Goal: Task Accomplishment & Management: Manage account settings

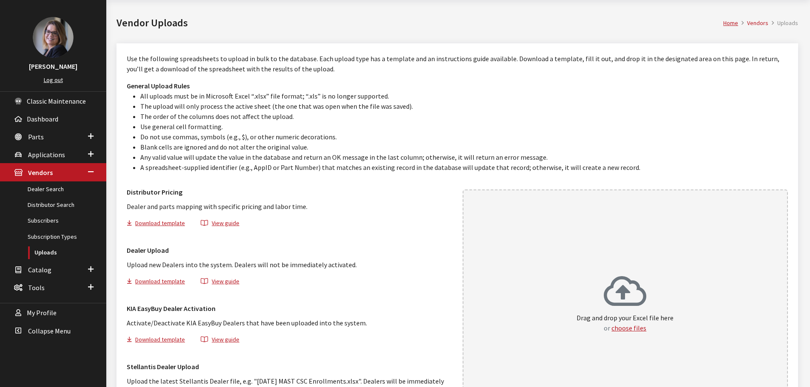
scroll to position [31, 0]
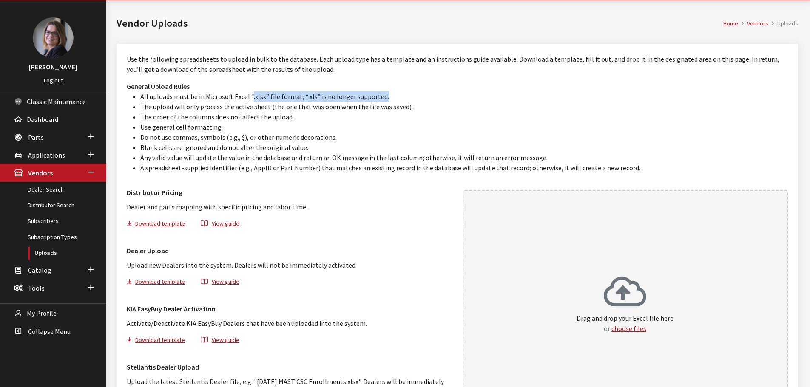
drag, startPoint x: 394, startPoint y: 92, endPoint x: 250, endPoint y: 101, distance: 144.4
click at [250, 101] on li "All uploads must be in Microsoft Excel “.xlsx” file format; “.xls” is no longer…" at bounding box center [463, 96] width 647 height 10
click at [264, 99] on li "All uploads must be in Microsoft Excel “.xlsx” file format; “.xls” is no longer…" at bounding box center [463, 96] width 647 height 10
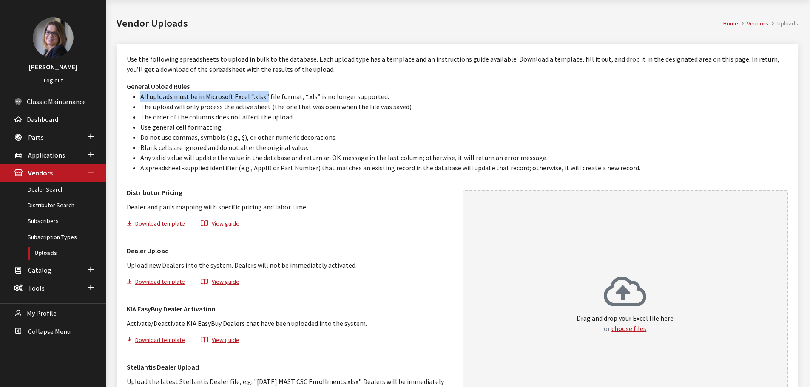
drag, startPoint x: 264, startPoint y: 99, endPoint x: 136, endPoint y: 94, distance: 128.1
click at [136, 94] on ul "All uploads must be in Microsoft Excel “.xlsx” file format; “.xls” is no longer…" at bounding box center [457, 132] width 661 height 82
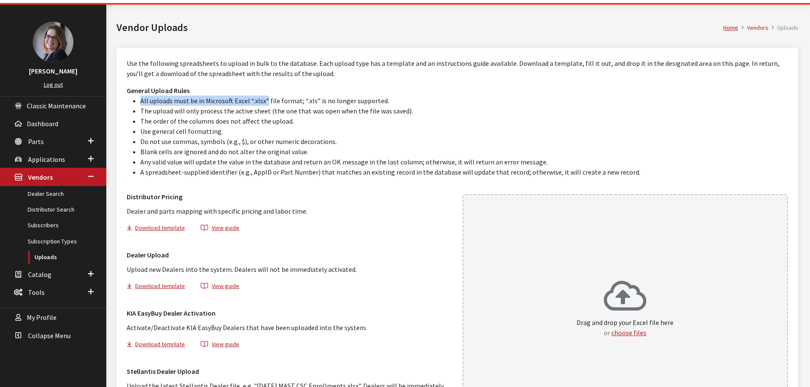
scroll to position [0, 0]
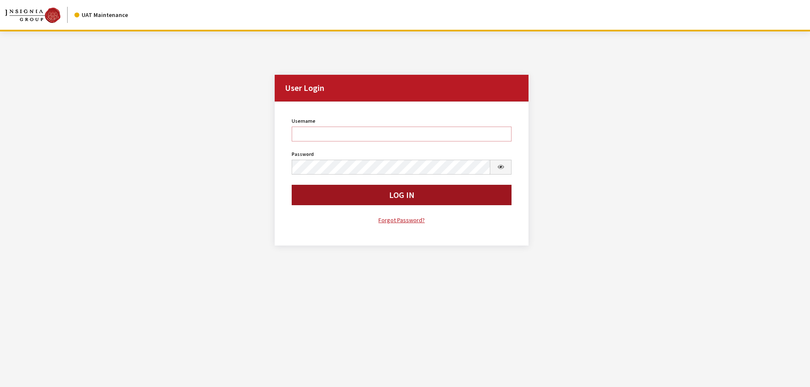
type input "Kcallahan"
click at [341, 196] on button "Log In" at bounding box center [402, 195] width 220 height 20
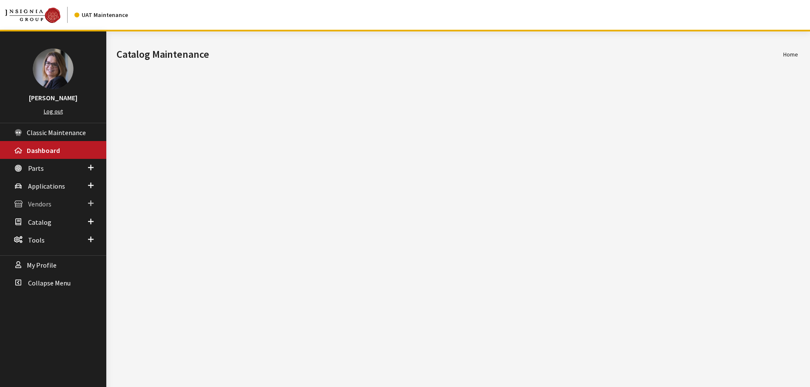
click at [93, 203] on span at bounding box center [91, 203] width 6 height 11
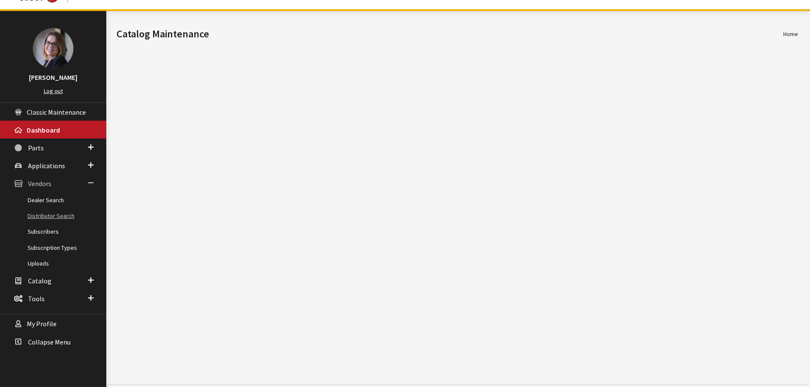
scroll to position [31, 0]
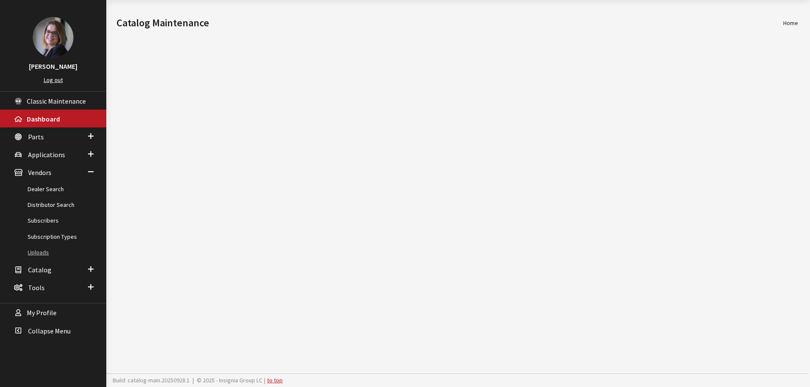
click at [44, 255] on link "Uploads" at bounding box center [53, 253] width 106 height 16
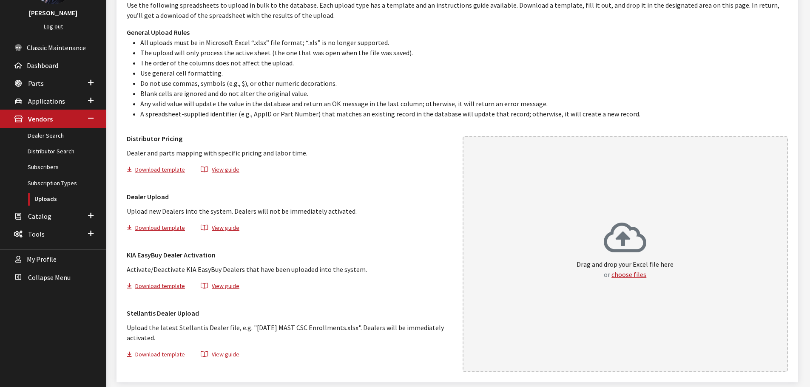
scroll to position [116, 0]
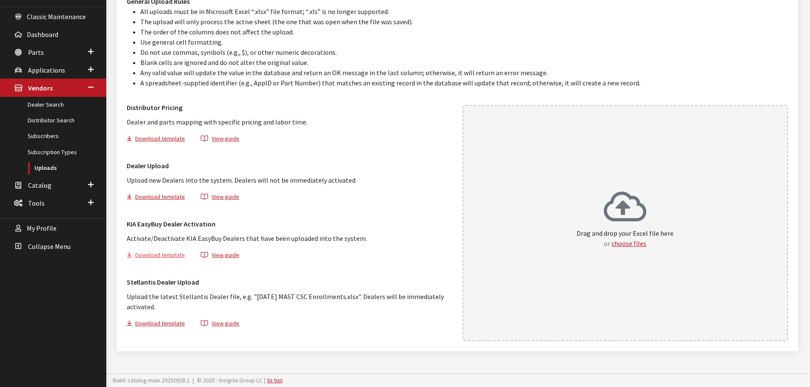
click at [150, 257] on button "Download template" at bounding box center [159, 256] width 65 height 12
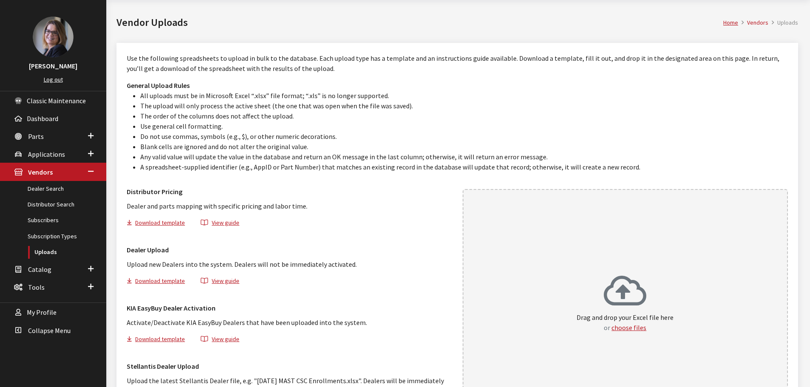
scroll to position [31, 0]
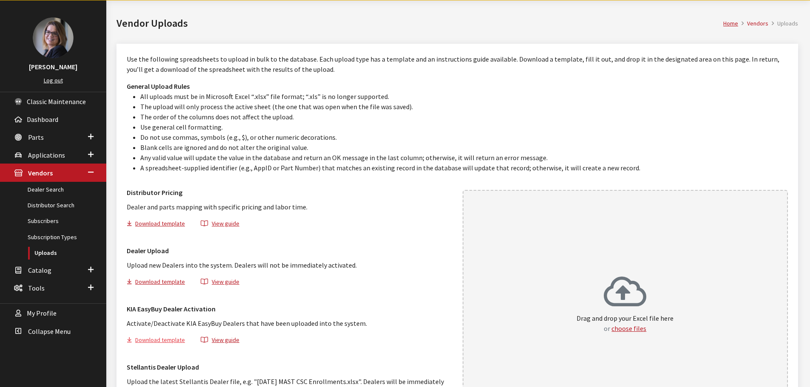
click at [161, 339] on button "Download template" at bounding box center [159, 341] width 65 height 12
click at [627, 329] on button "choose files" at bounding box center [628, 329] width 35 height 10
click at [41, 190] on link "Dealer Search" at bounding box center [53, 190] width 106 height 16
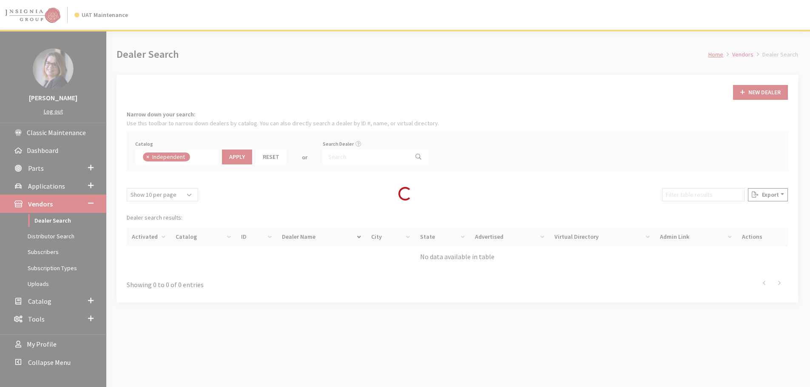
scroll to position [62, 0]
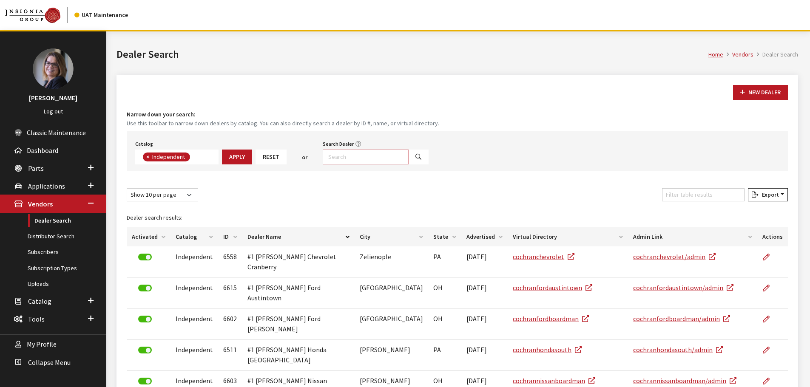
click at [356, 150] on input "Search Dealer" at bounding box center [366, 157] width 86 height 15
type input "city kia"
select select
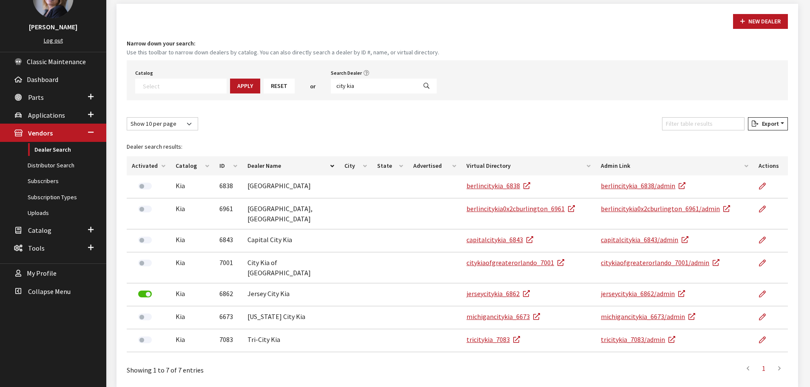
scroll to position [85, 0]
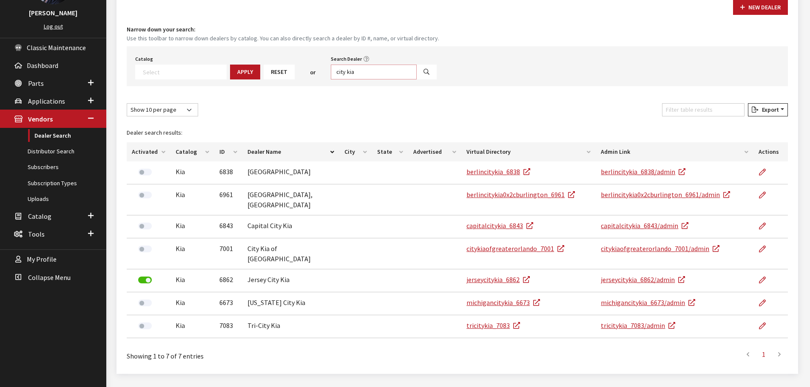
click at [372, 71] on input "city kia" at bounding box center [374, 72] width 86 height 15
drag, startPoint x: 372, startPoint y: 71, endPoint x: 308, endPoint y: 73, distance: 64.2
click at [308, 72] on div "Catalog Acura Alfa Romeo Audi Bentley BMW Chrysler DoubleTake Ford GM Honda Hyu…" at bounding box center [457, 66] width 661 height 40
type input "raceway%"
select select
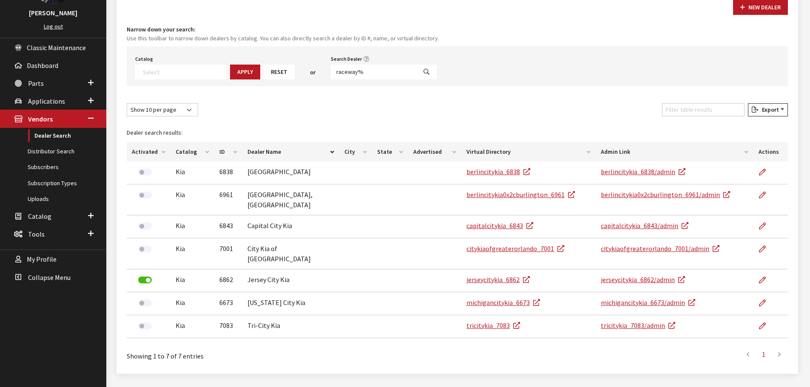
scroll to position [31, 0]
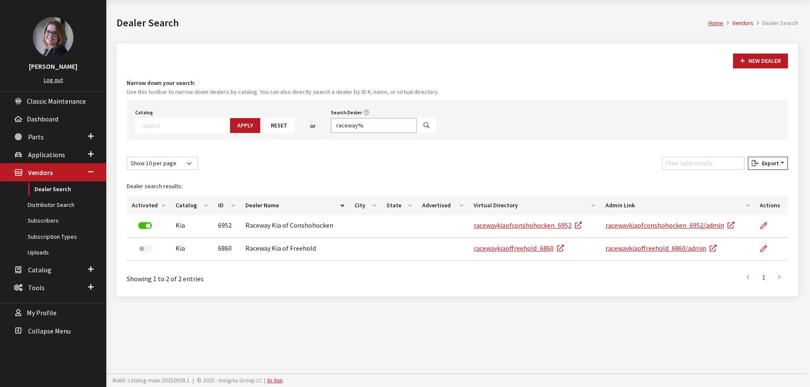
drag, startPoint x: 374, startPoint y: 125, endPoint x: 289, endPoint y: 131, distance: 84.8
click at [289, 131] on div "Catalog Acura Alfa Romeo Audi Bentley BMW Chrysler DoubleTake Ford GM Honda Hyu…" at bounding box center [457, 120] width 661 height 40
type input "calavan%"
select select
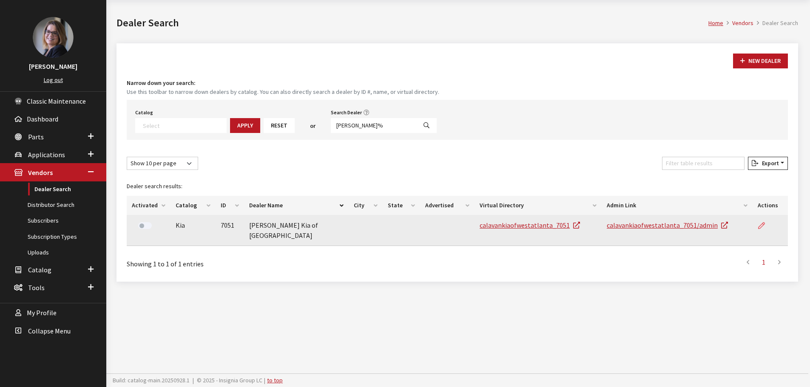
click at [765, 226] on link at bounding box center [765, 225] width 14 height 21
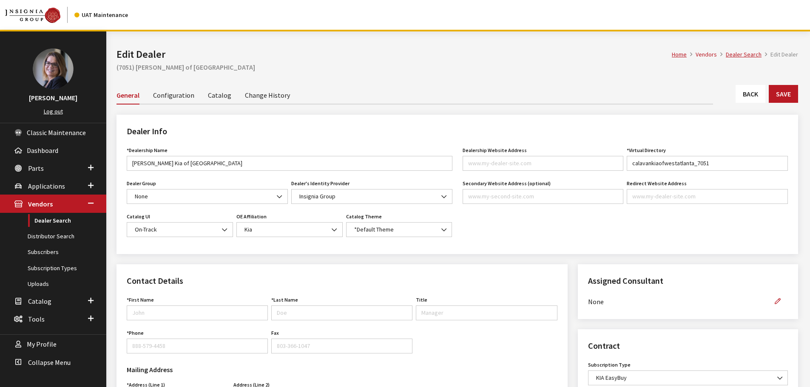
click at [219, 94] on link "Catalog" at bounding box center [219, 95] width 23 height 18
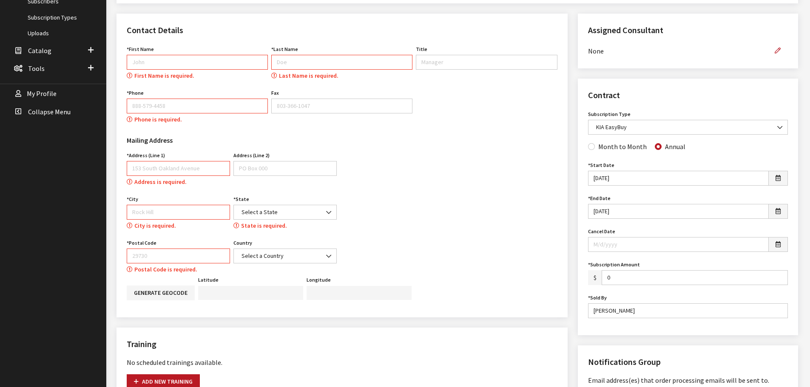
scroll to position [296, 0]
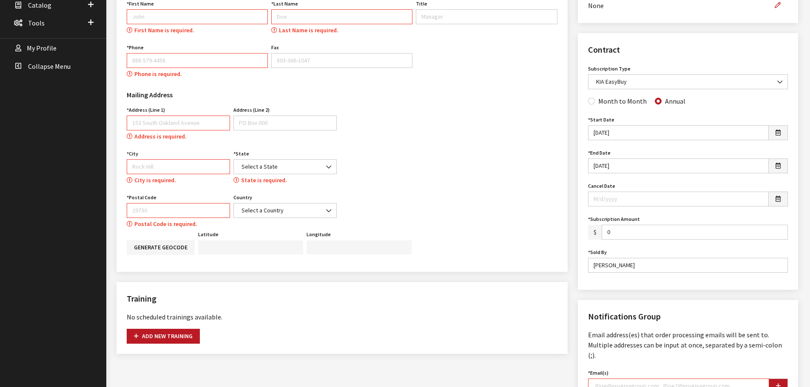
click at [182, 22] on input "First Name" at bounding box center [197, 16] width 141 height 15
type input "Kimberly"
click at [294, 16] on input "Last Name" at bounding box center [341, 16] width 141 height 15
type input "Smith"
click at [170, 64] on input "Phone" at bounding box center [197, 60] width 141 height 15
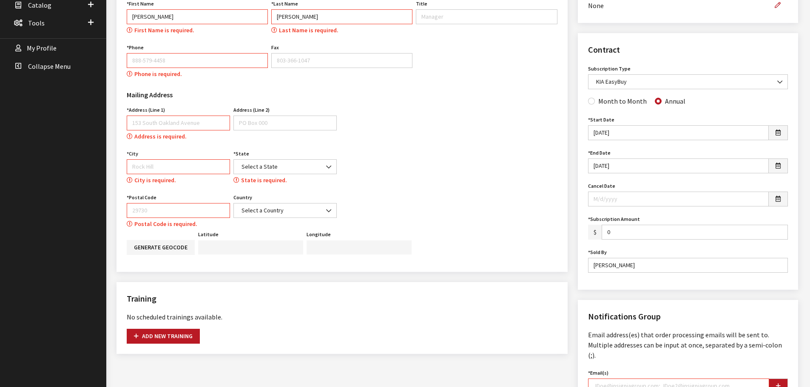
type input "704-588-0142"
click at [171, 121] on input "Address (Line 1)" at bounding box center [178, 123] width 103 height 15
type input "5833 Willaimson Rd"
type input "ROCK HILL"
select select "SC"
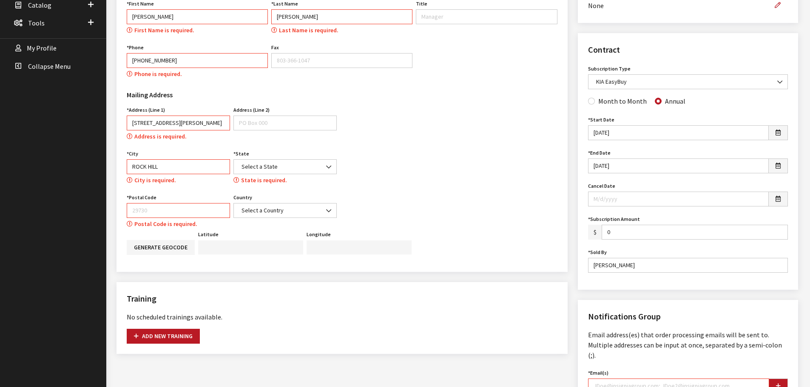
type input "29730"
select select "[GEOGRAPHIC_DATA]"
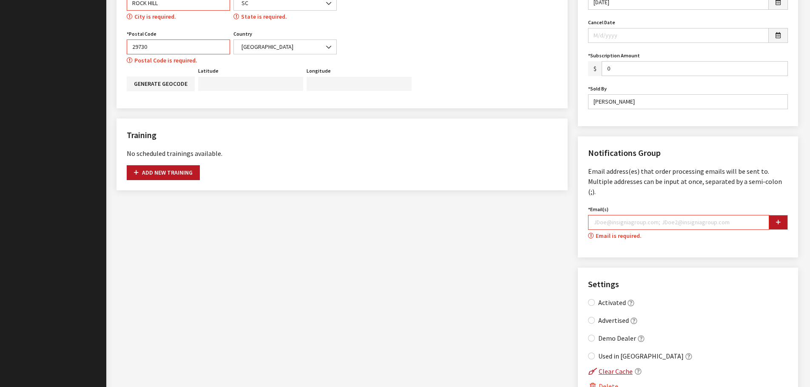
scroll to position [466, 0]
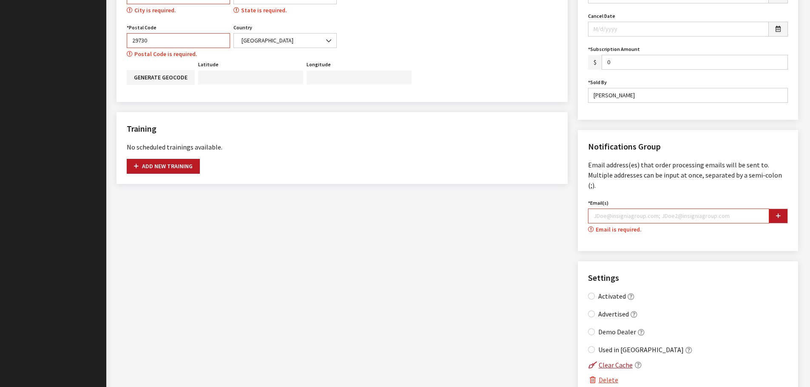
click at [620, 209] on input "Email(s)" at bounding box center [678, 216] width 181 height 15
type input "kcallahan@insigniagroup.com"
click at [781, 209] on button "button" at bounding box center [778, 216] width 19 height 15
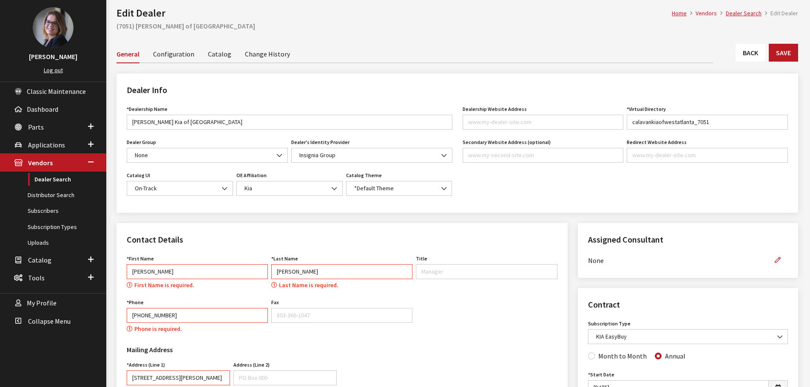
scroll to position [0, 0]
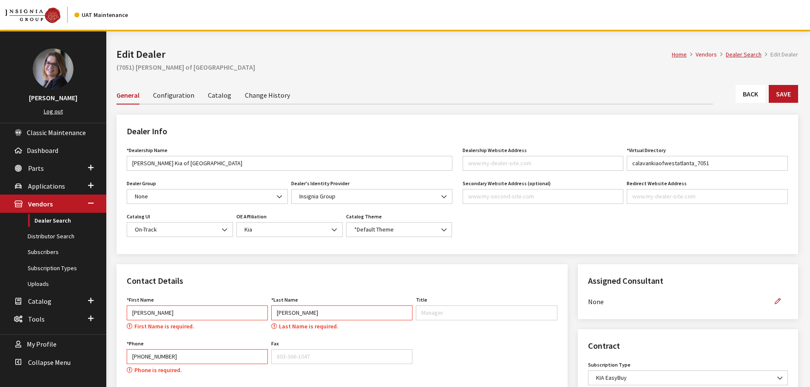
click at [219, 100] on link "Catalog" at bounding box center [219, 95] width 23 height 18
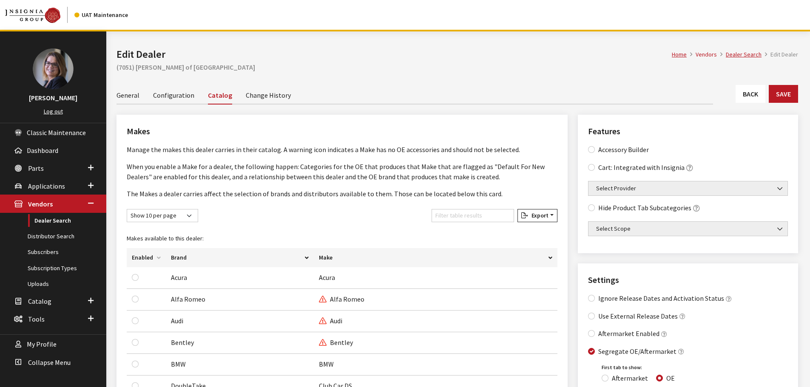
click at [177, 95] on link "Configuration" at bounding box center [173, 95] width 41 height 18
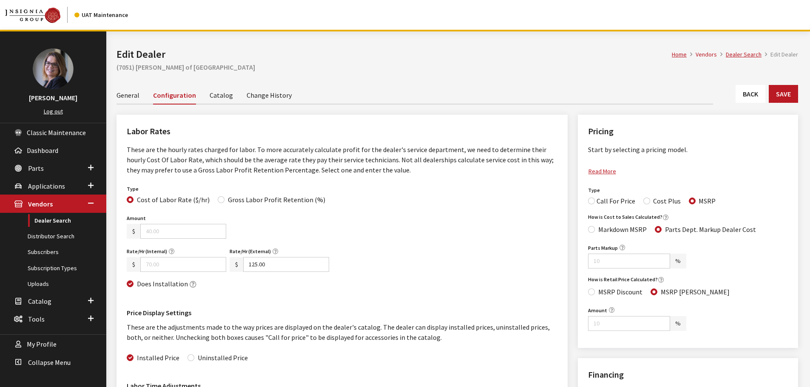
click at [136, 94] on link "General" at bounding box center [127, 95] width 23 height 18
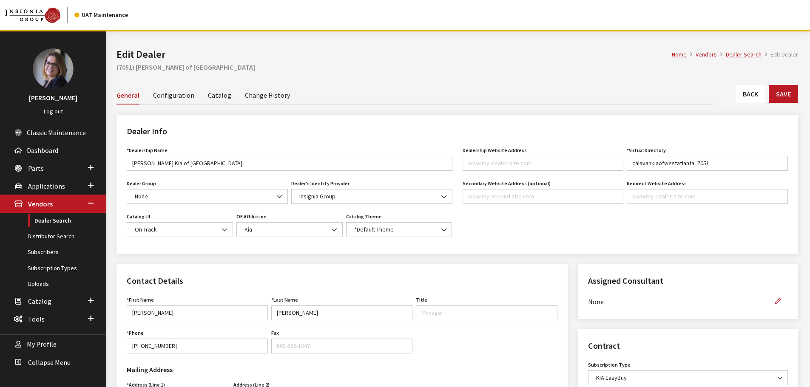
click at [216, 97] on link "Catalog" at bounding box center [219, 95] width 23 height 18
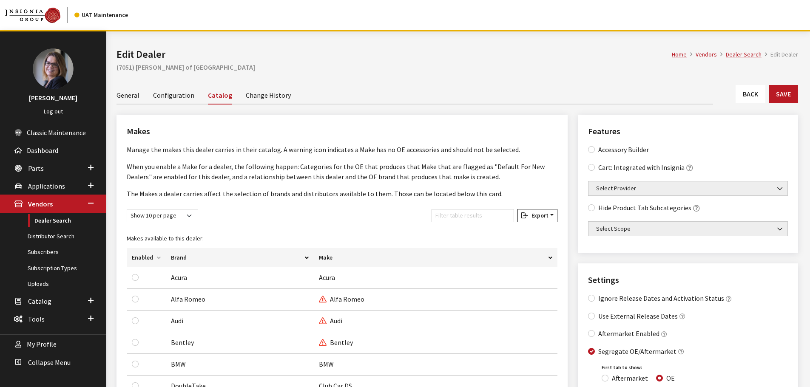
click at [187, 93] on link "Configuration" at bounding box center [173, 95] width 41 height 18
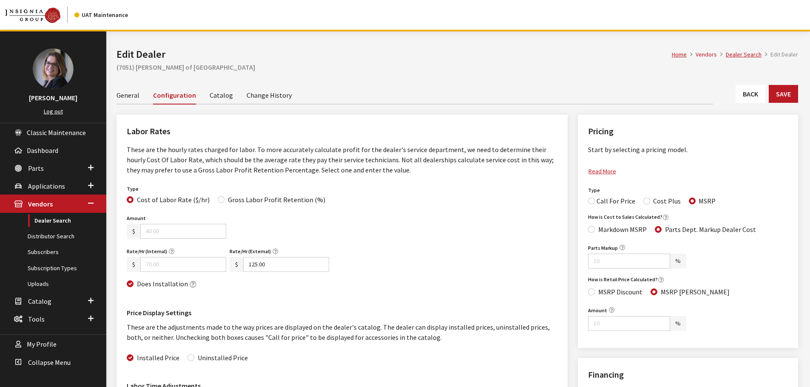
click at [121, 95] on link "General" at bounding box center [127, 95] width 23 height 18
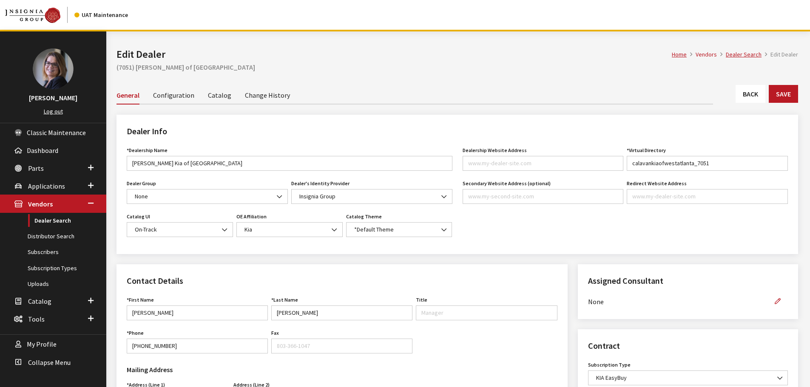
click at [219, 96] on link "Catalog" at bounding box center [219, 95] width 23 height 18
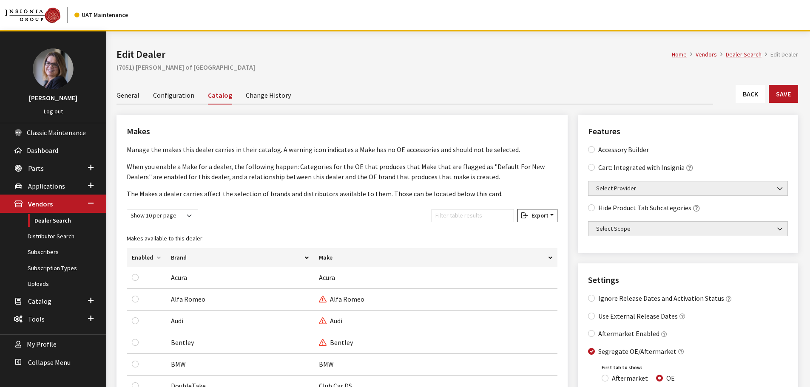
click at [122, 97] on link "General" at bounding box center [127, 95] width 23 height 18
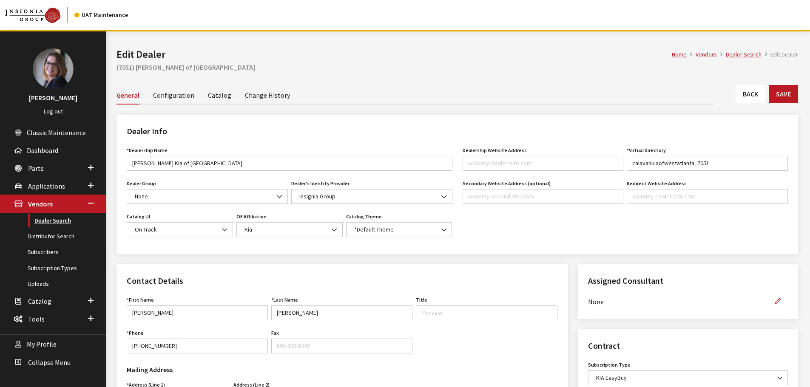
click at [45, 221] on link "Dealer Search" at bounding box center [53, 221] width 106 height 16
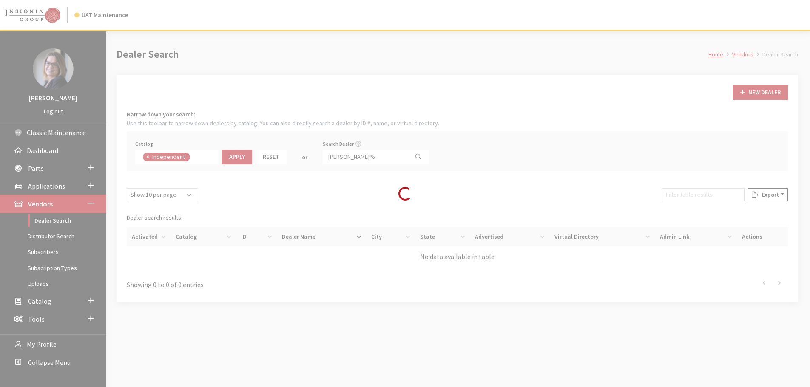
scroll to position [62, 0]
